Goal: Transaction & Acquisition: Purchase product/service

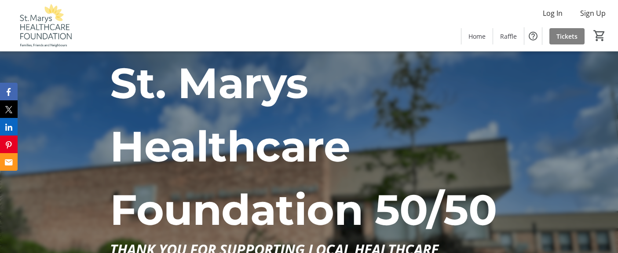
scroll to position [395, 0]
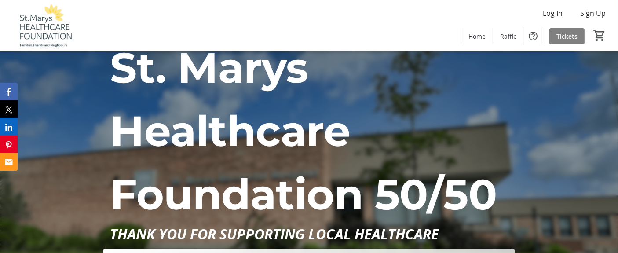
scroll to position [71, 0]
